Goal: Information Seeking & Learning: Learn about a topic

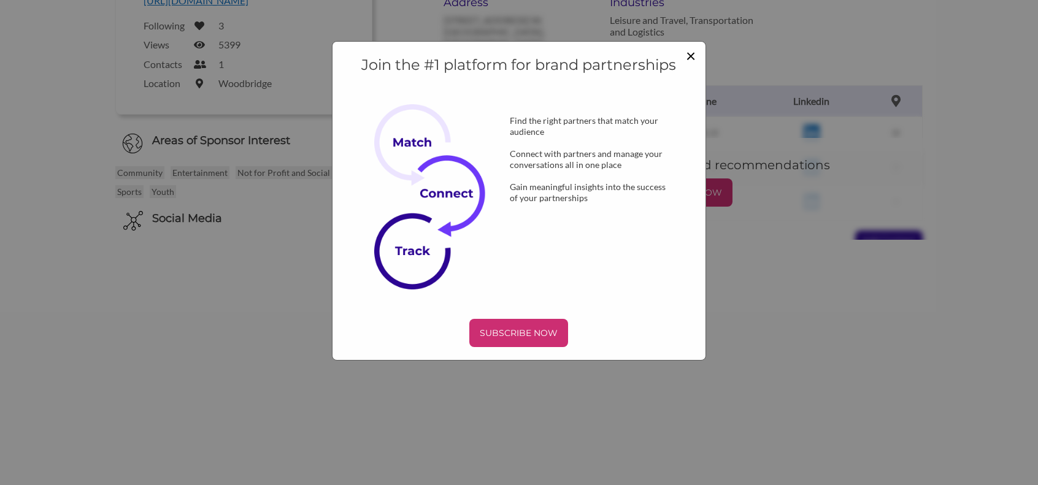
click at [694, 55] on span "×" at bounding box center [691, 55] width 10 height 21
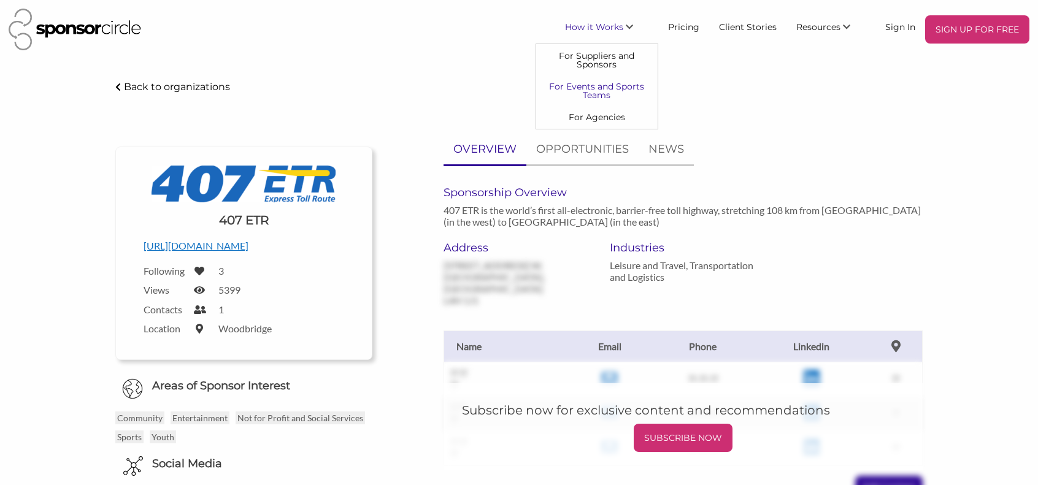
click at [610, 91] on link "For Events and Sports Teams" at bounding box center [596, 90] width 121 height 31
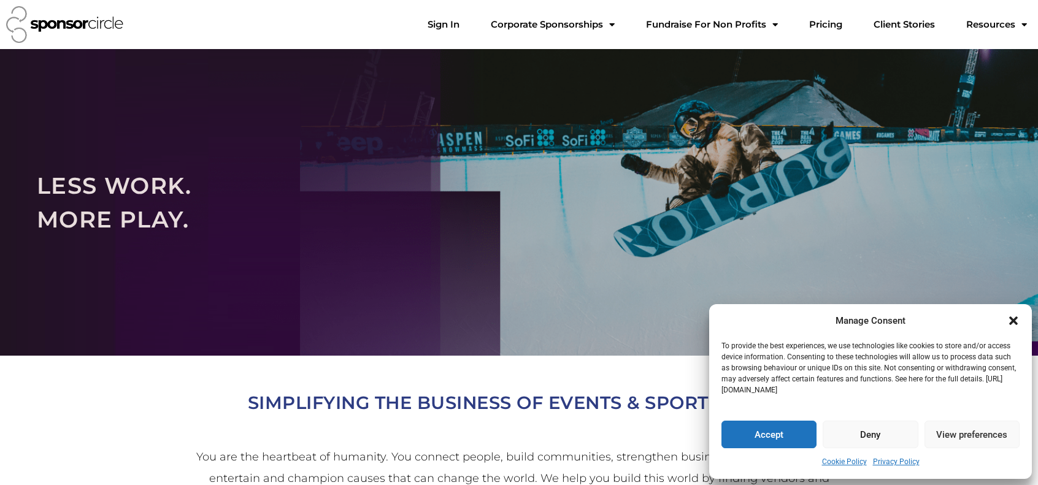
click at [1013, 324] on icon "Close dialogue" at bounding box center [1013, 321] width 12 height 12
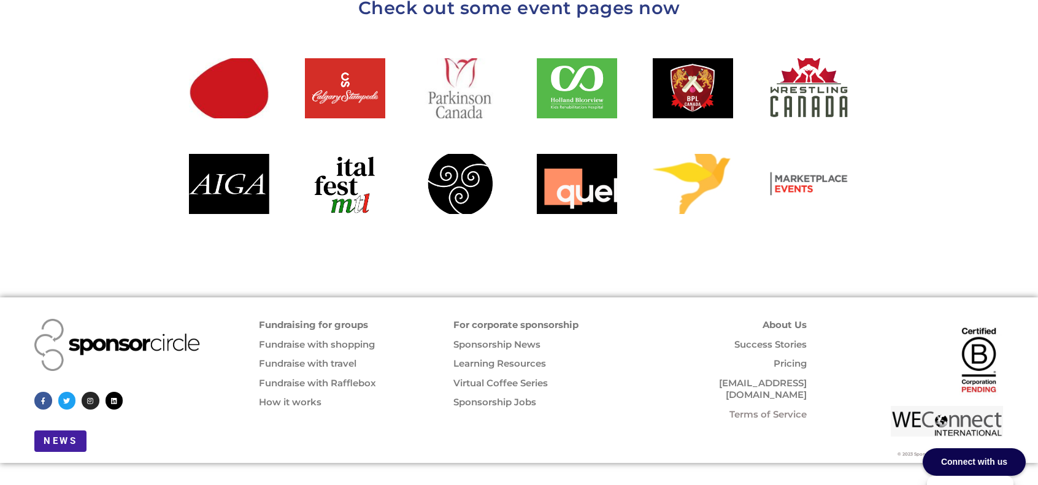
scroll to position [1456, 0]
